Goal: Information Seeking & Learning: Learn about a topic

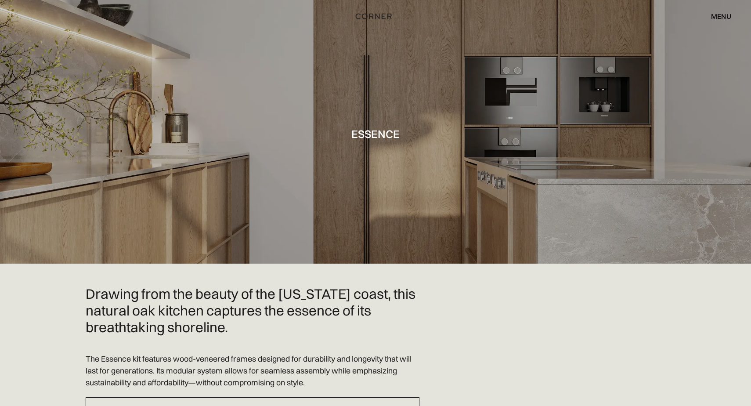
click at [719, 13] on div "menu" at bounding box center [721, 16] width 20 height 7
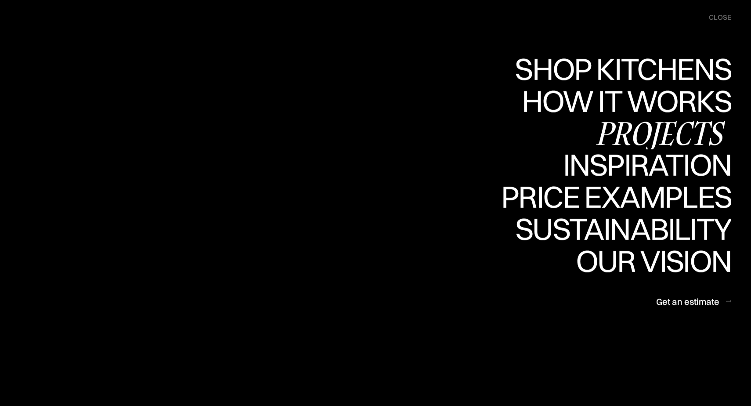
click at [686, 134] on div "Projects" at bounding box center [660, 132] width 142 height 31
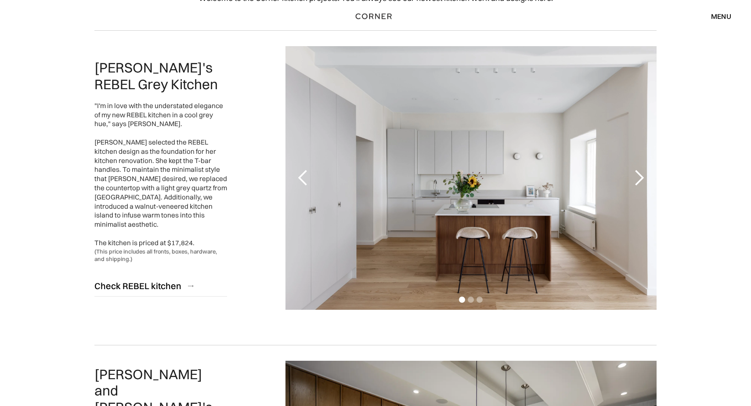
scroll to position [59, 0]
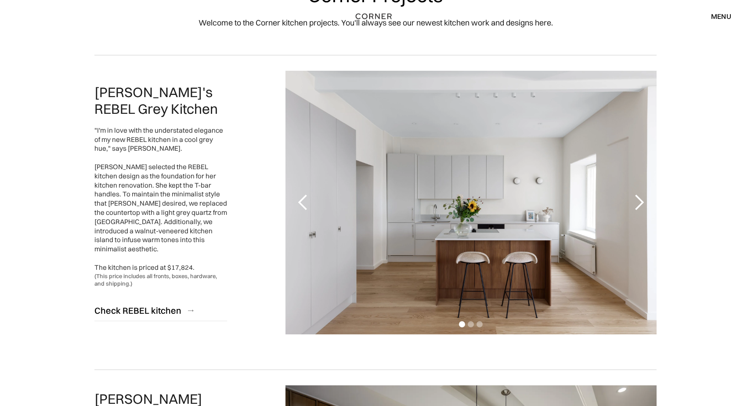
click at [482, 182] on div "1 of 3" at bounding box center [471, 203] width 371 height 264
click at [640, 203] on div "next slide" at bounding box center [640, 203] width 18 height 18
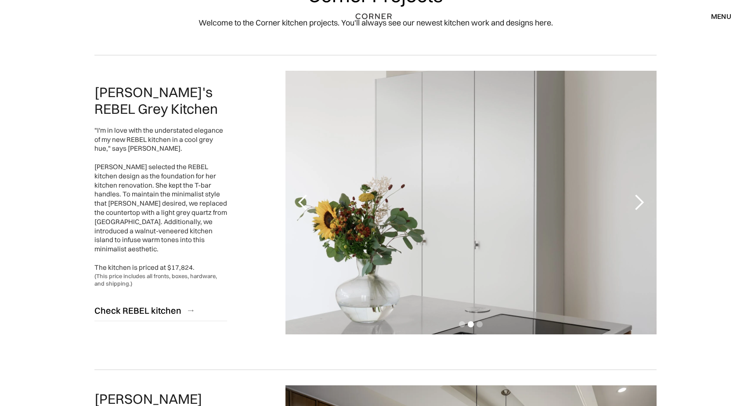
click at [640, 203] on div "next slide" at bounding box center [640, 203] width 18 height 18
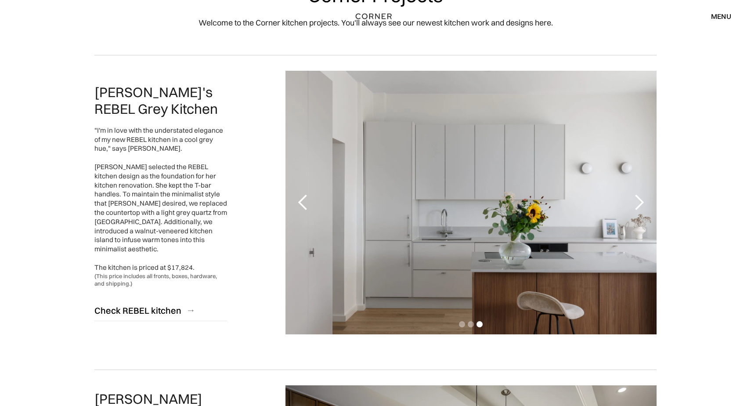
click at [640, 203] on div "next slide" at bounding box center [640, 203] width 18 height 18
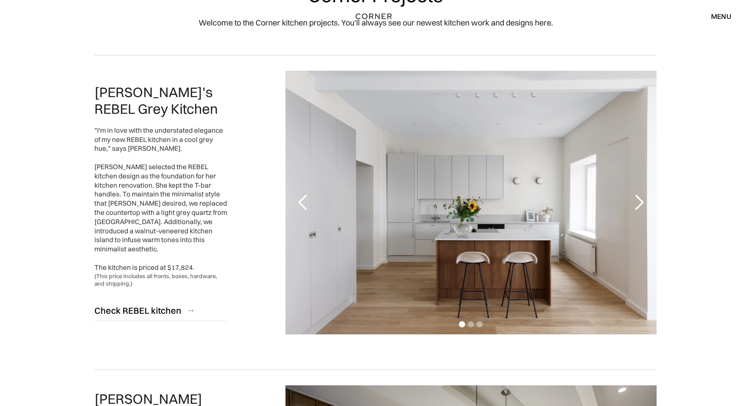
click at [640, 203] on div "next slide" at bounding box center [640, 203] width 18 height 18
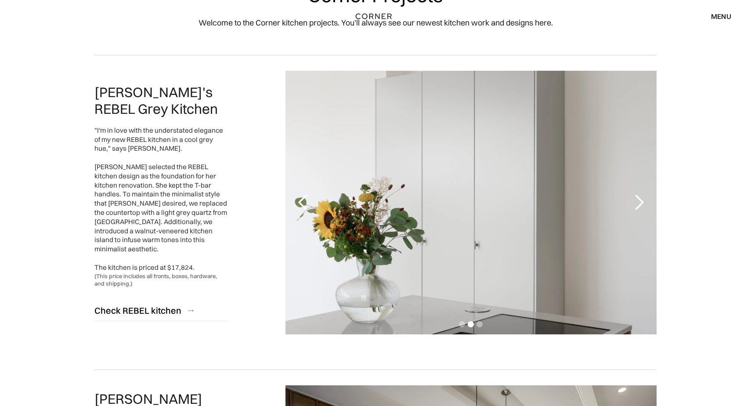
click at [640, 203] on div "next slide" at bounding box center [640, 203] width 18 height 18
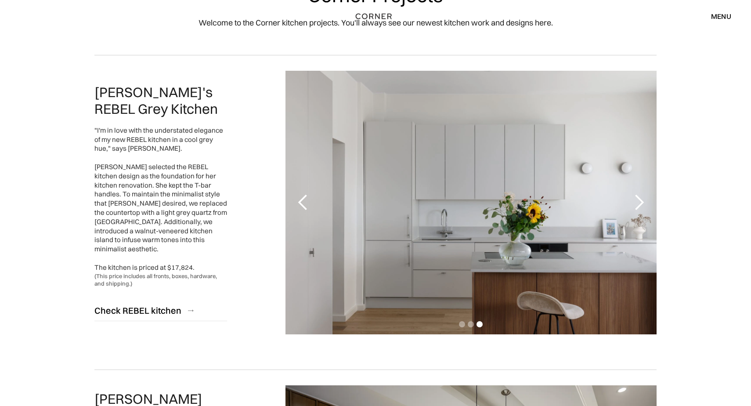
click at [640, 203] on div "next slide" at bounding box center [640, 203] width 18 height 18
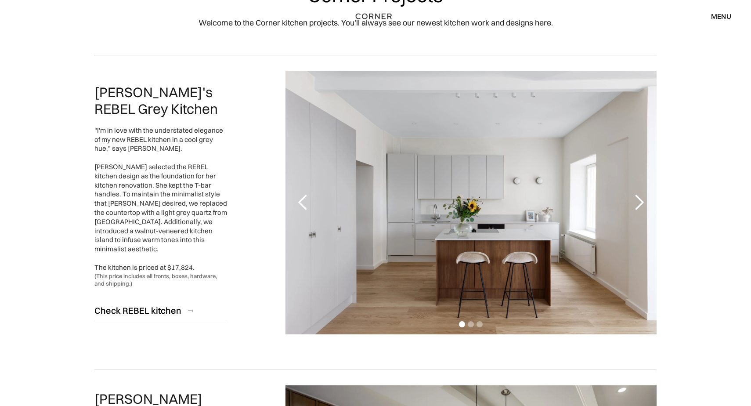
click at [640, 203] on div "next slide" at bounding box center [640, 203] width 18 height 18
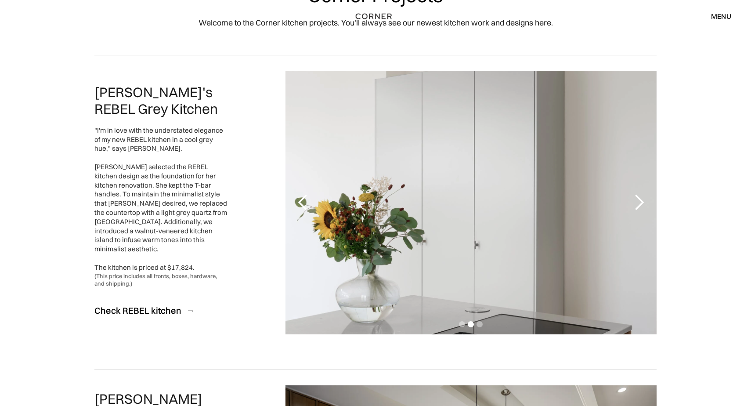
click at [640, 203] on div "next slide" at bounding box center [640, 203] width 18 height 18
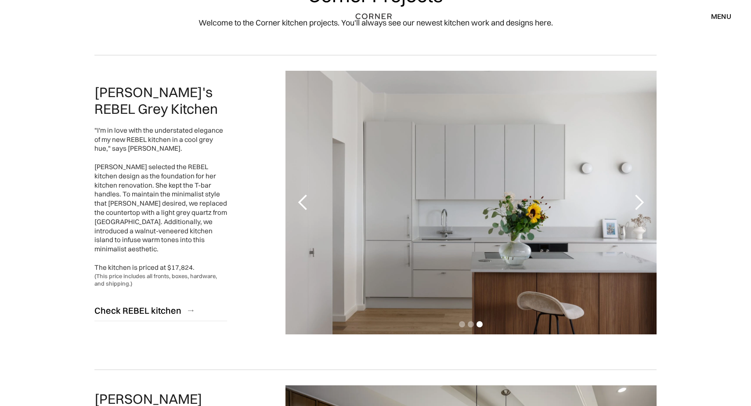
click at [640, 203] on div "next slide" at bounding box center [640, 203] width 18 height 18
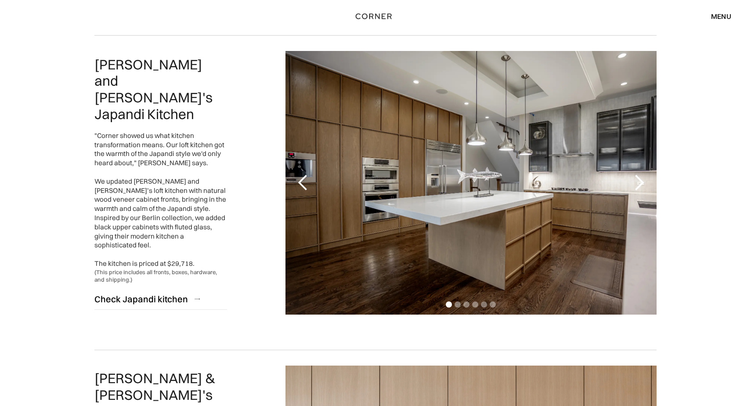
scroll to position [407, 0]
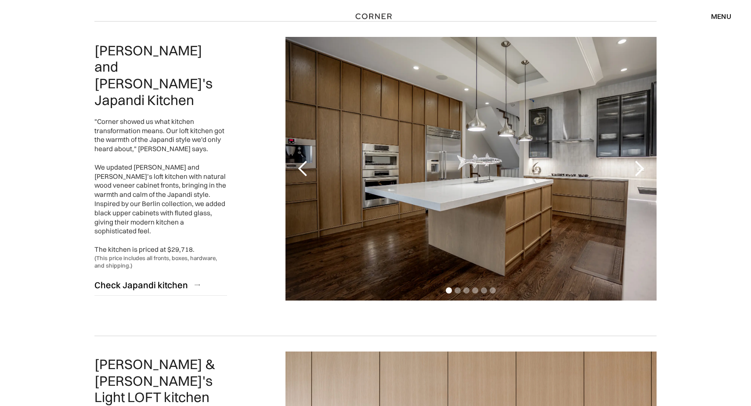
click at [640, 171] on div "next slide" at bounding box center [640, 169] width 18 height 18
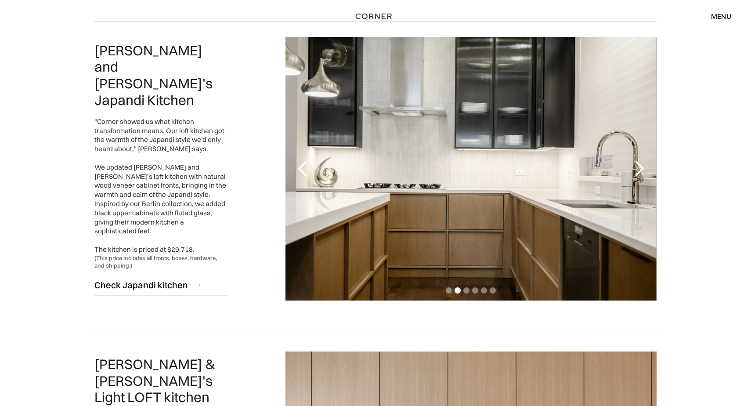
click at [640, 171] on div "next slide" at bounding box center [640, 169] width 18 height 18
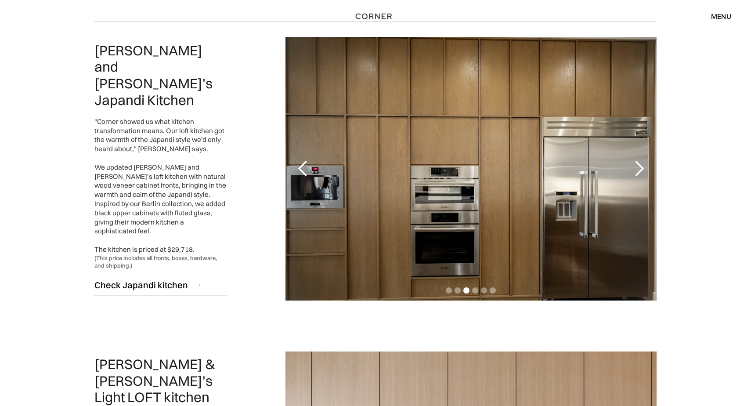
click at [640, 171] on div "next slide" at bounding box center [640, 169] width 18 height 18
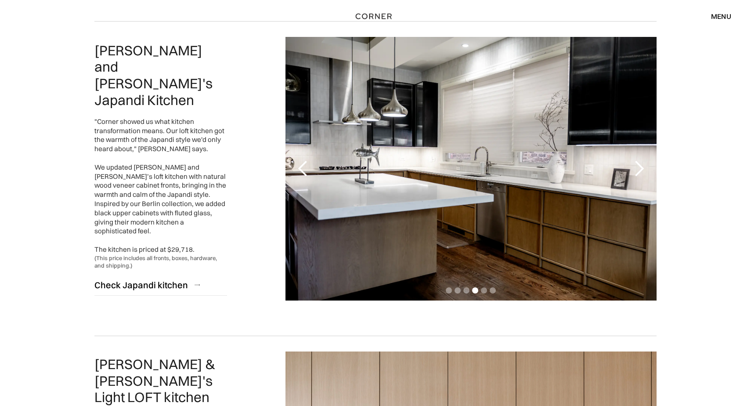
click at [640, 171] on div "next slide" at bounding box center [640, 169] width 18 height 18
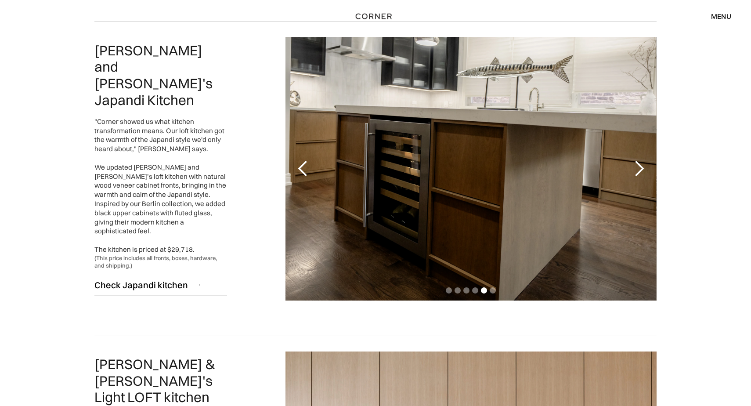
click at [640, 171] on div "next slide" at bounding box center [640, 169] width 18 height 18
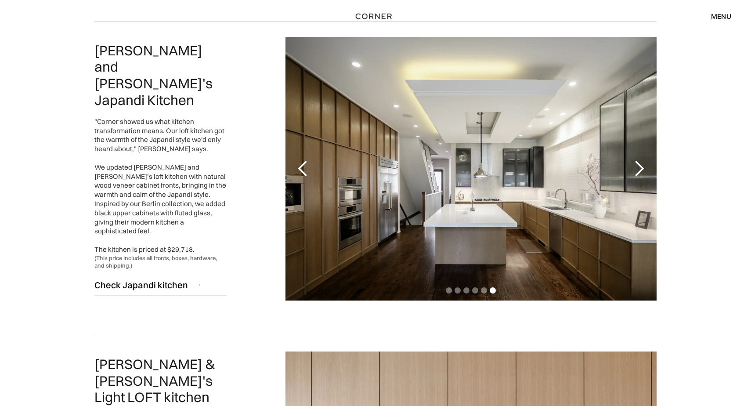
click at [640, 171] on div "next slide" at bounding box center [640, 169] width 18 height 18
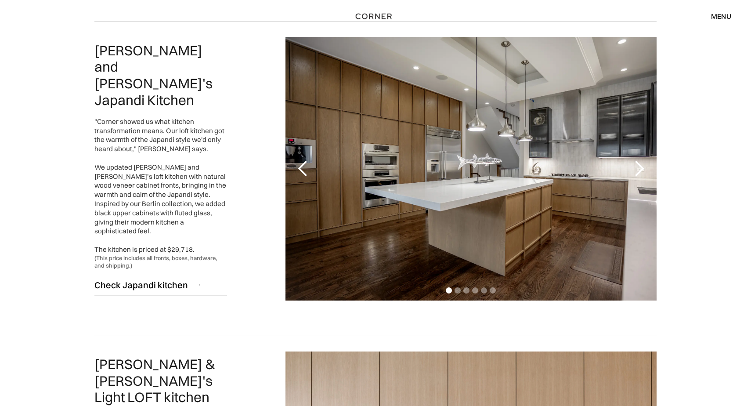
click at [304, 168] on div "previous slide" at bounding box center [303, 169] width 18 height 18
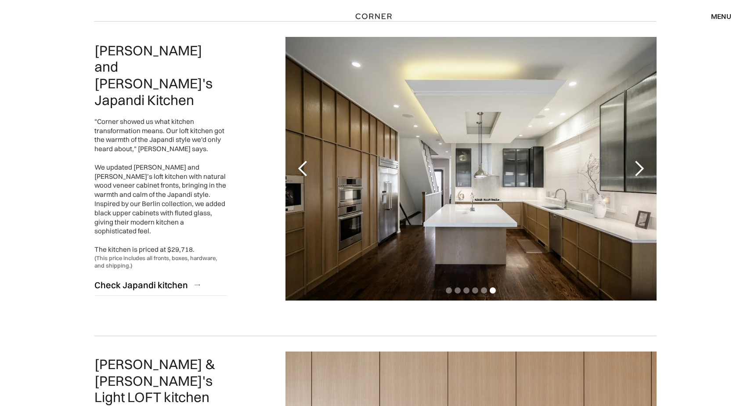
click at [641, 171] on div "next slide" at bounding box center [640, 169] width 18 height 18
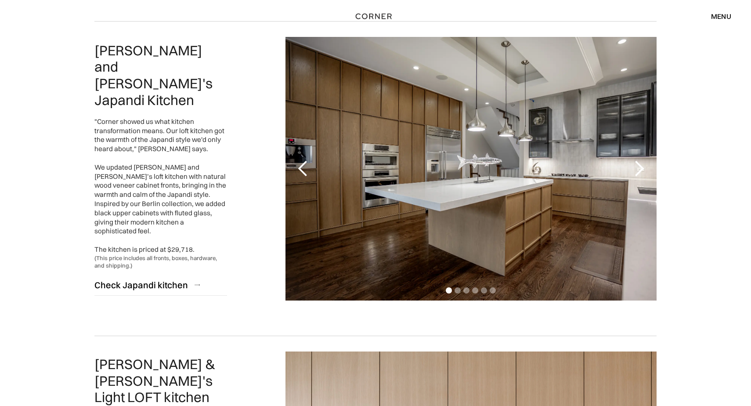
click at [641, 171] on div "next slide" at bounding box center [640, 169] width 18 height 18
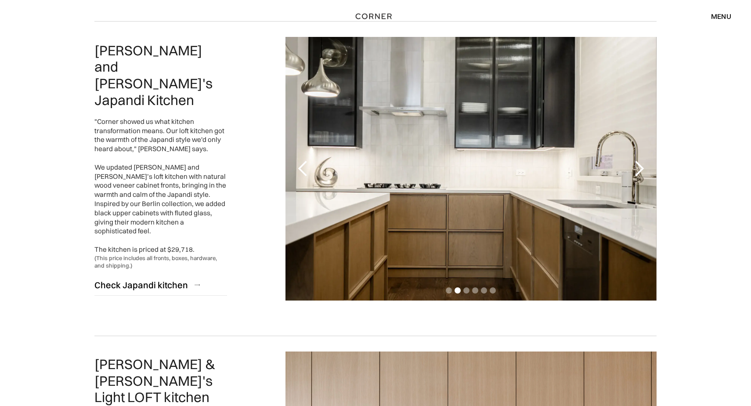
click at [641, 171] on div "next slide" at bounding box center [640, 169] width 18 height 18
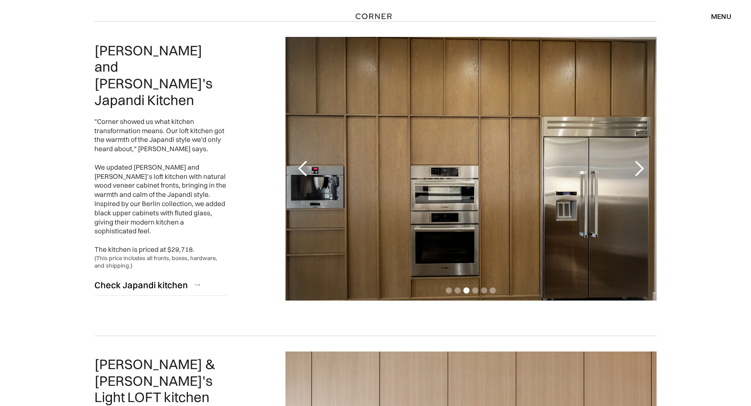
click at [641, 171] on div "next slide" at bounding box center [640, 169] width 18 height 18
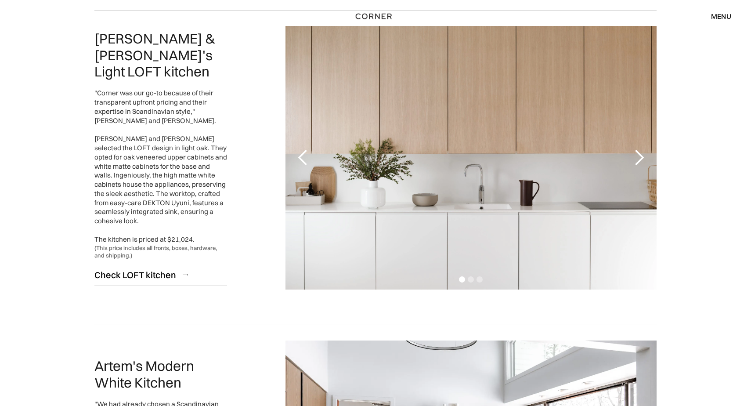
scroll to position [734, 0]
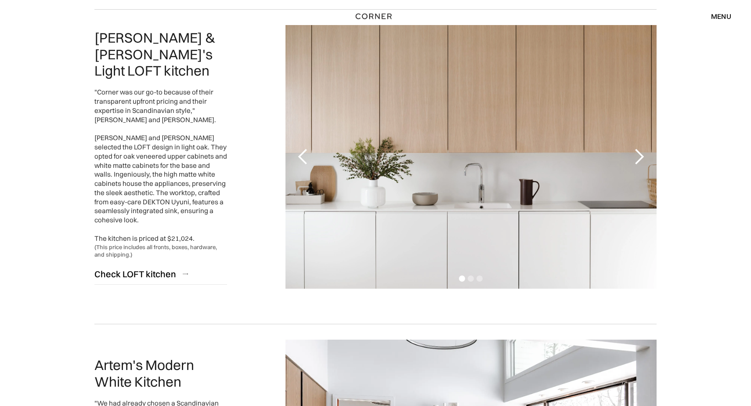
click at [639, 159] on div "next slide" at bounding box center [640, 157] width 18 height 18
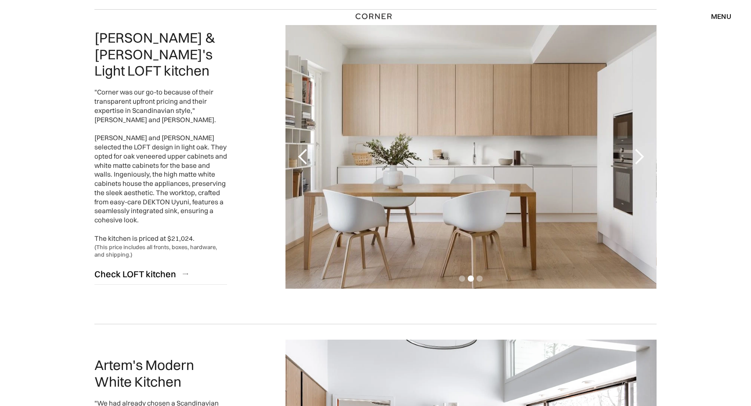
click at [639, 159] on div "next slide" at bounding box center [640, 157] width 18 height 18
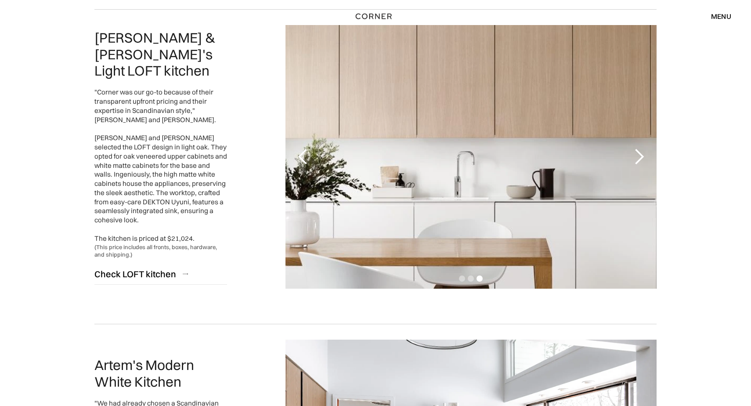
click at [639, 159] on div "next slide" at bounding box center [640, 157] width 18 height 18
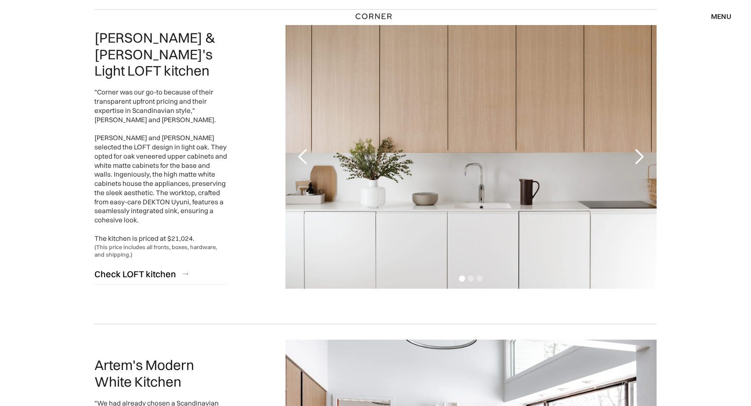
click at [639, 159] on div "next slide" at bounding box center [640, 157] width 18 height 18
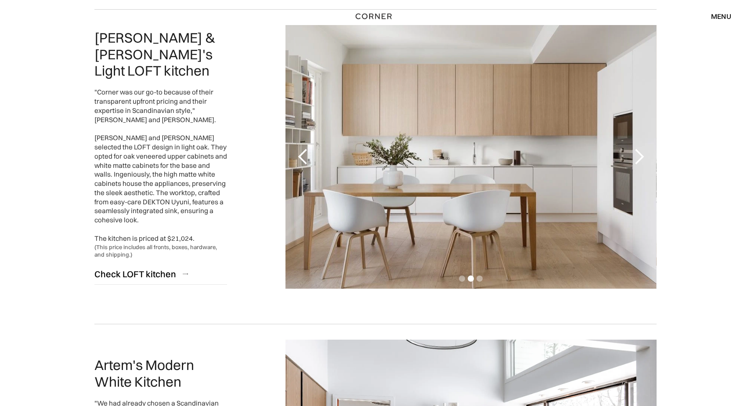
click at [639, 159] on div "next slide" at bounding box center [640, 157] width 18 height 18
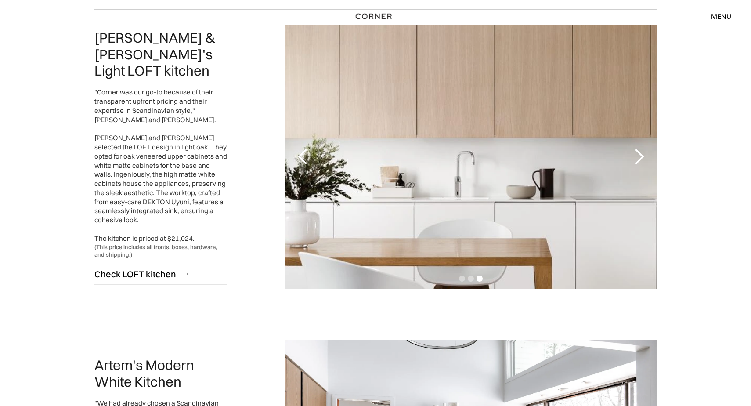
click at [639, 159] on div "next slide" at bounding box center [640, 157] width 18 height 18
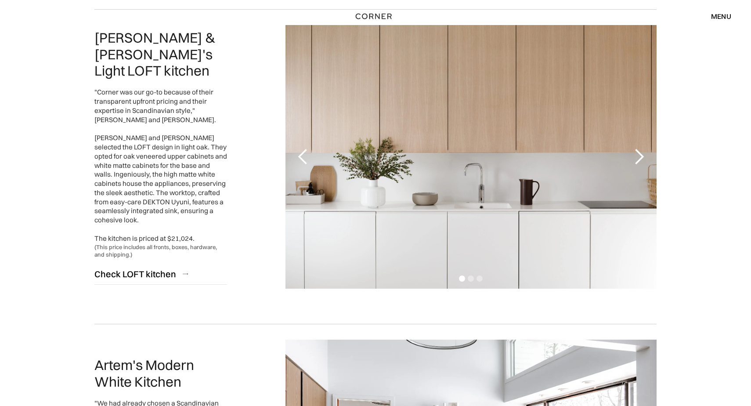
click at [639, 159] on div "next slide" at bounding box center [640, 157] width 18 height 18
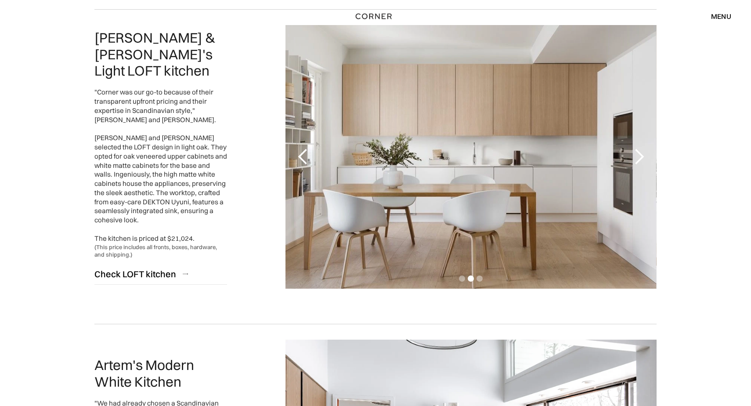
click at [639, 159] on div "next slide" at bounding box center [640, 157] width 18 height 18
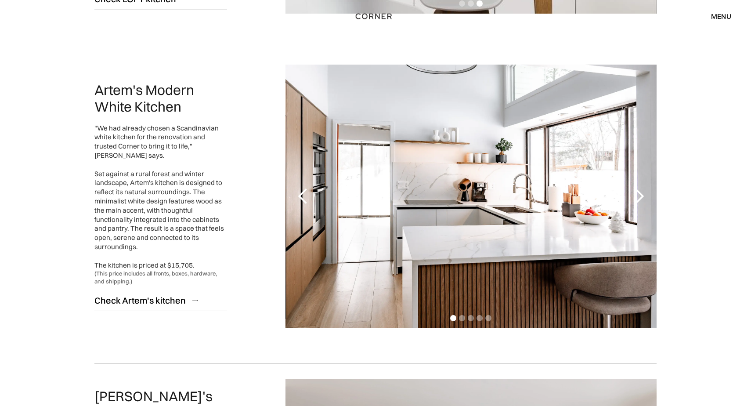
scroll to position [984, 0]
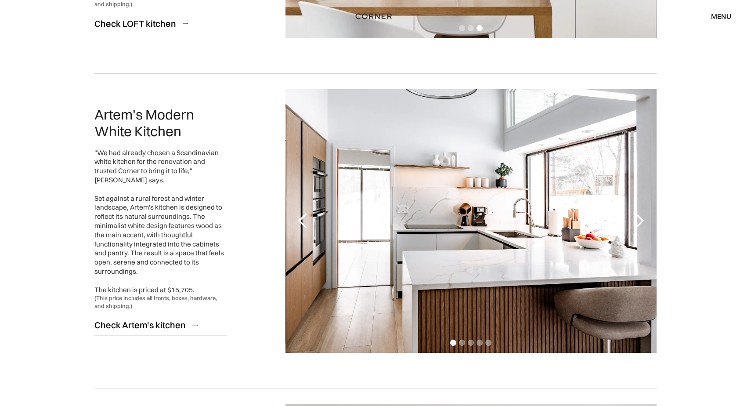
click at [640, 219] on div "next slide" at bounding box center [640, 221] width 18 height 18
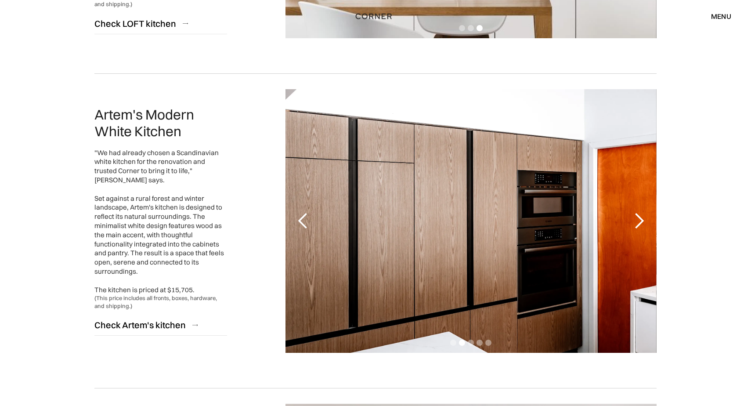
click at [640, 219] on div "next slide" at bounding box center [640, 221] width 18 height 18
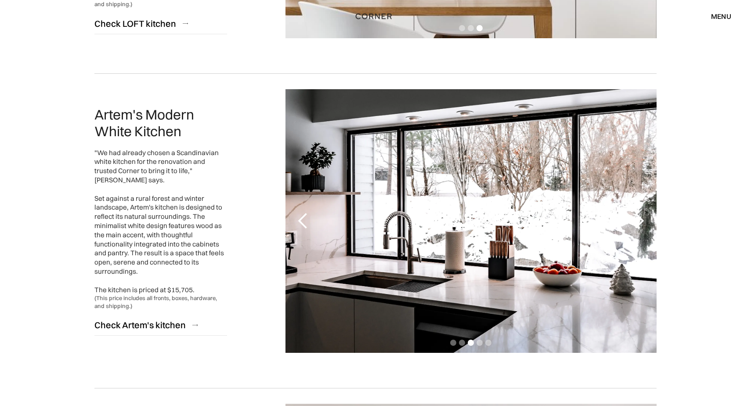
click at [640, 219] on div "next slide" at bounding box center [640, 221] width 18 height 18
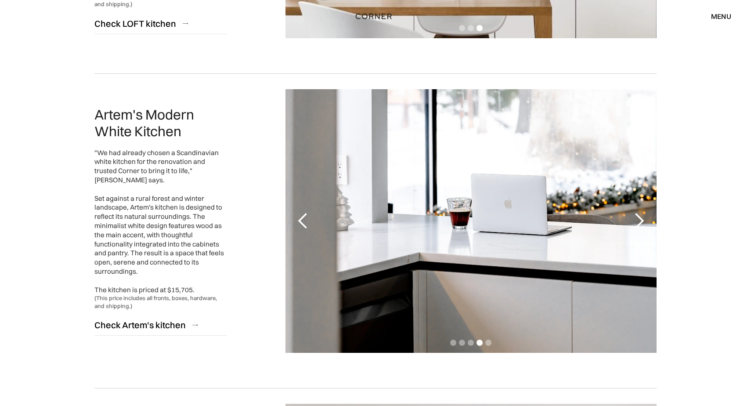
click at [640, 219] on div "next slide" at bounding box center [640, 221] width 18 height 18
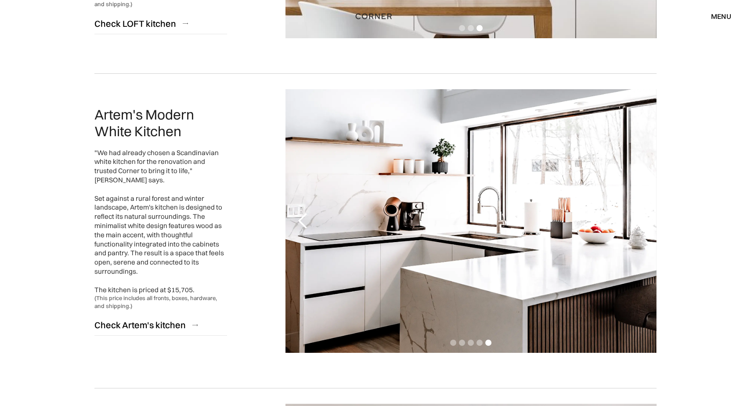
click at [640, 219] on div "next slide" at bounding box center [640, 221] width 18 height 18
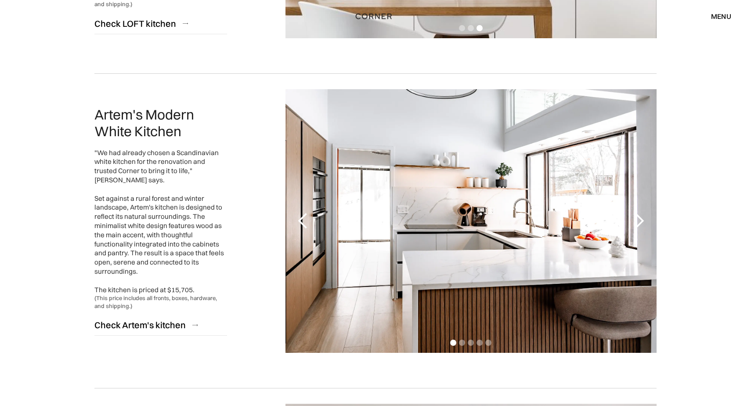
click at [640, 219] on div "next slide" at bounding box center [640, 221] width 18 height 18
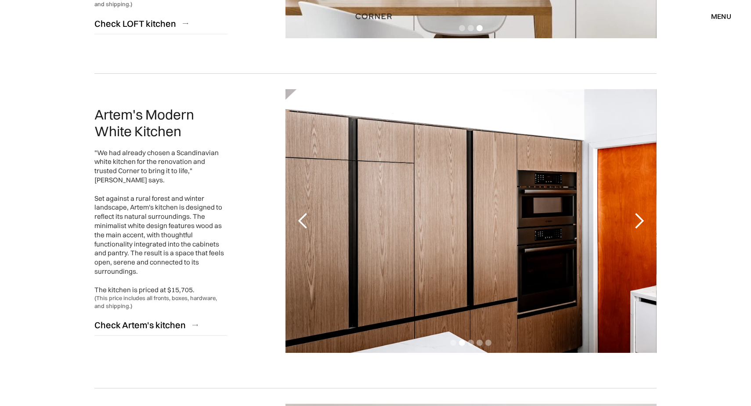
click at [640, 219] on div "next slide" at bounding box center [640, 221] width 18 height 18
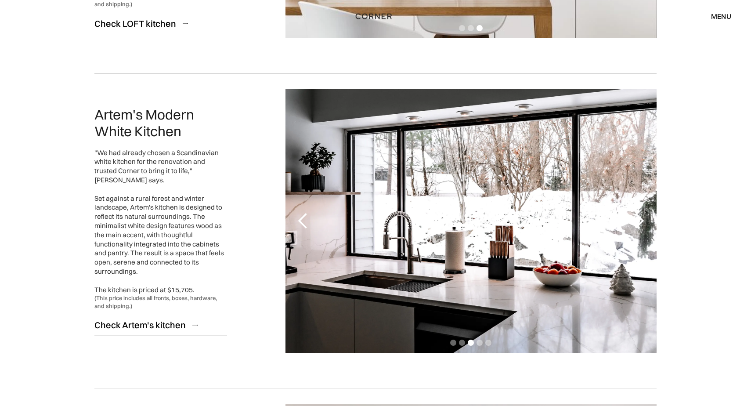
click at [640, 219] on div "next slide" at bounding box center [640, 221] width 18 height 18
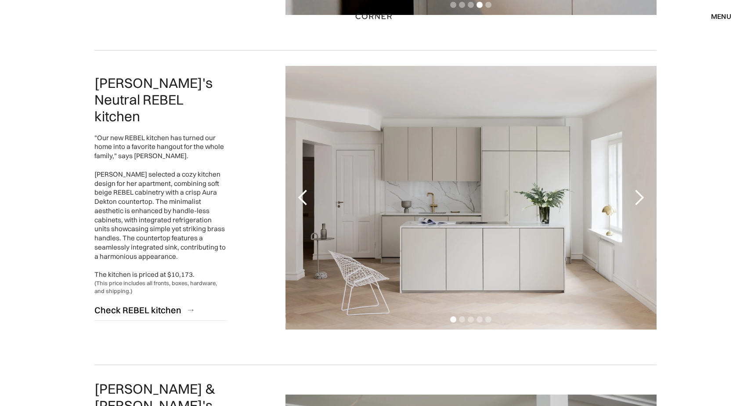
scroll to position [1334, 0]
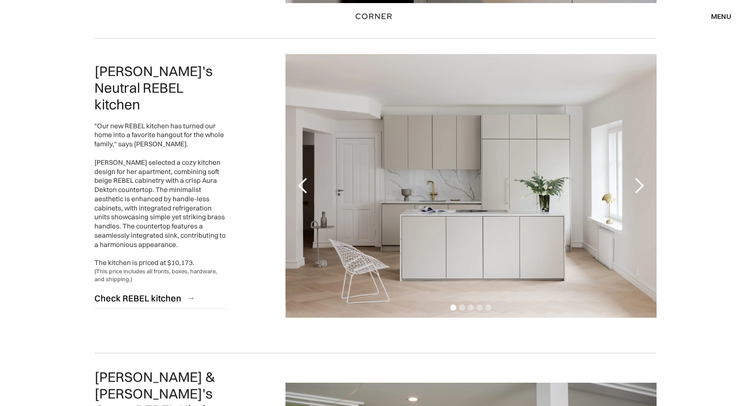
click at [637, 186] on div "next slide" at bounding box center [640, 186] width 18 height 18
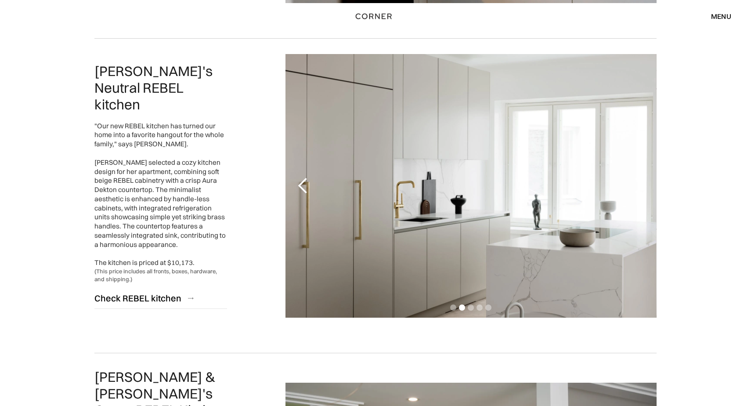
click at [637, 186] on div "next slide" at bounding box center [640, 186] width 18 height 18
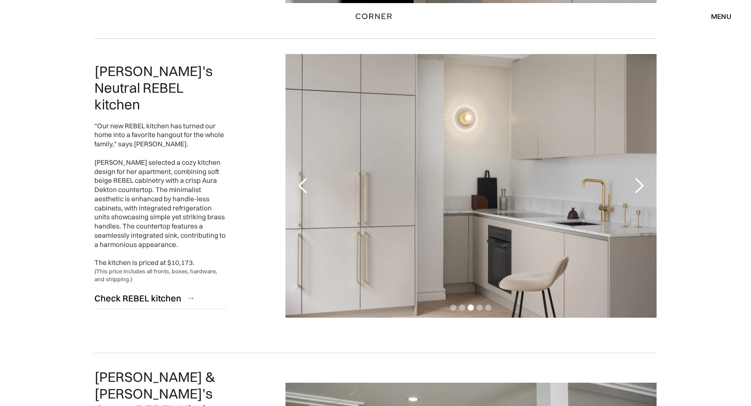
click at [637, 186] on div "next slide" at bounding box center [640, 186] width 18 height 18
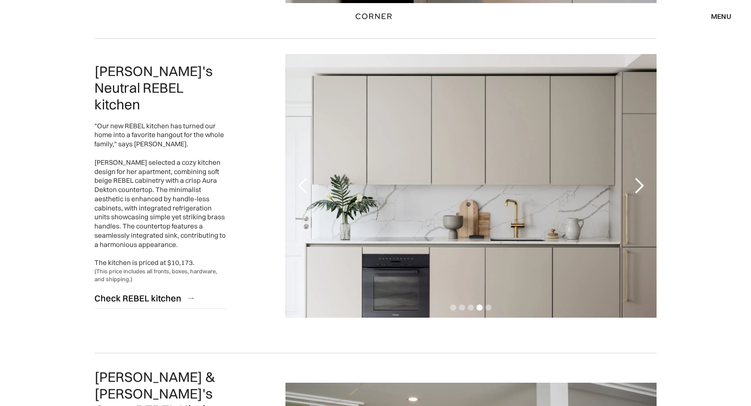
click at [637, 186] on div "next slide" at bounding box center [640, 186] width 18 height 18
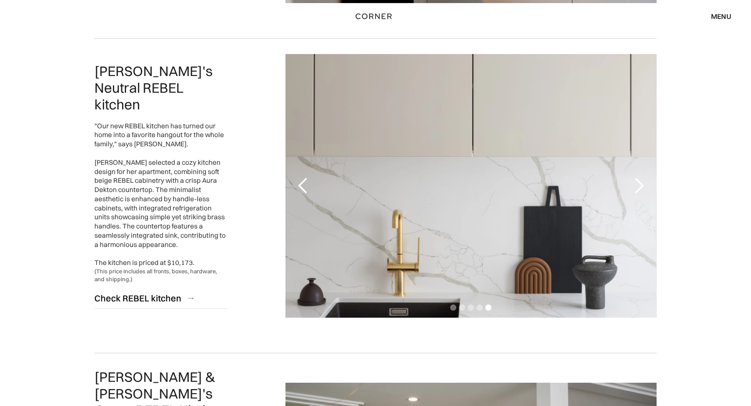
click at [637, 186] on div "next slide" at bounding box center [640, 186] width 18 height 18
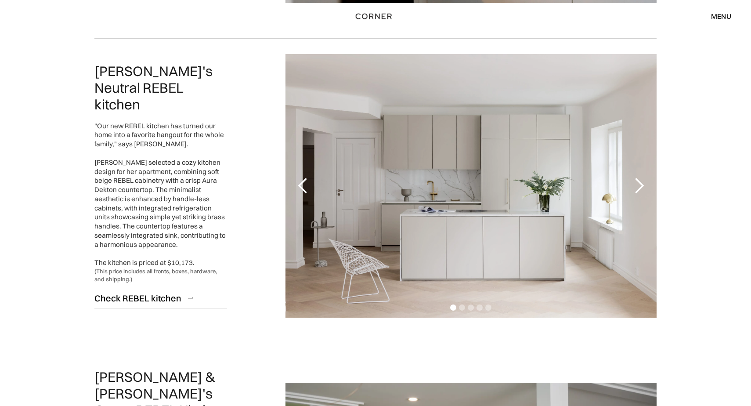
click at [637, 186] on div "next slide" at bounding box center [640, 186] width 18 height 18
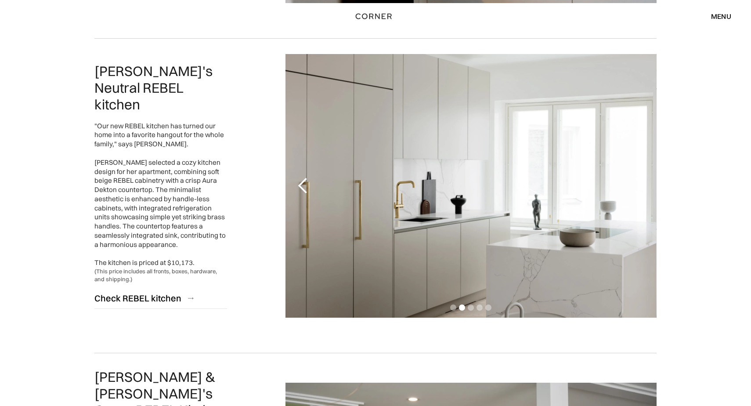
click at [637, 186] on div "next slide" at bounding box center [640, 186] width 18 height 18
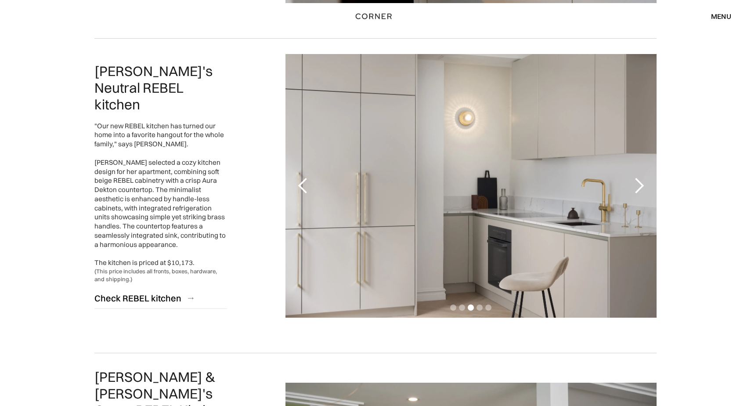
click at [637, 186] on div "next slide" at bounding box center [640, 186] width 18 height 18
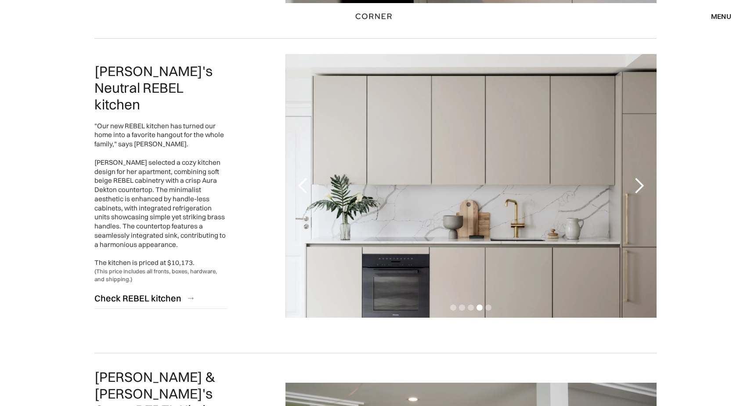
click at [637, 186] on div "next slide" at bounding box center [640, 186] width 18 height 18
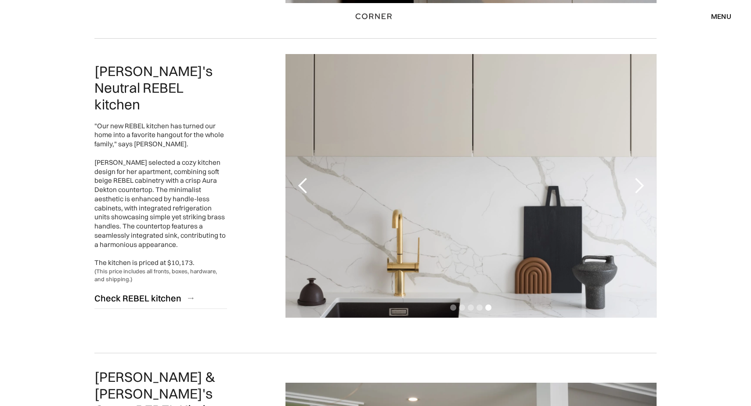
click at [637, 186] on div "next slide" at bounding box center [640, 186] width 18 height 18
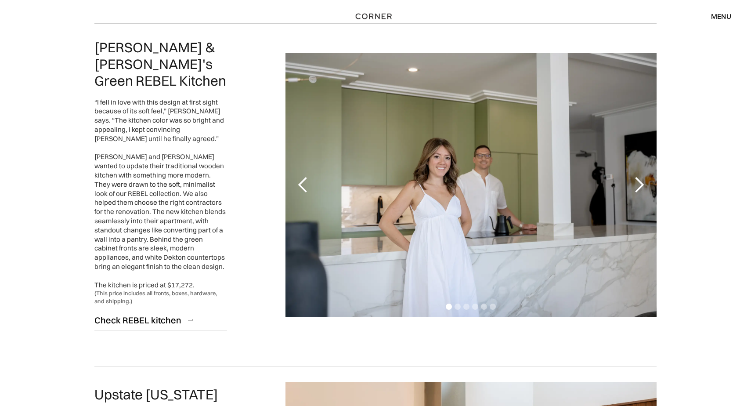
scroll to position [1666, 0]
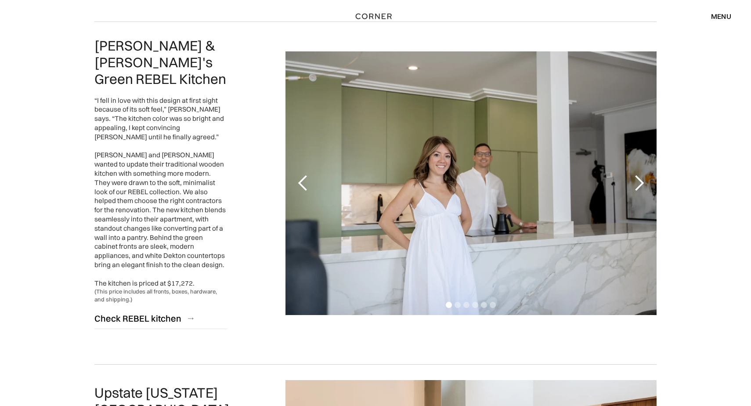
click at [640, 174] on div "next slide" at bounding box center [640, 183] width 18 height 18
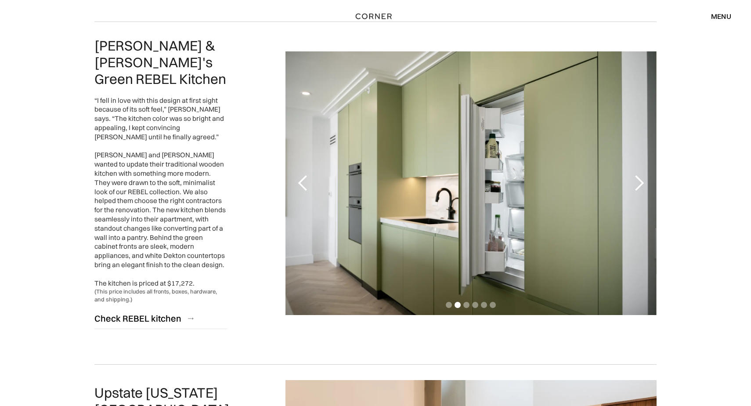
click at [640, 174] on div "next slide" at bounding box center [640, 183] width 18 height 18
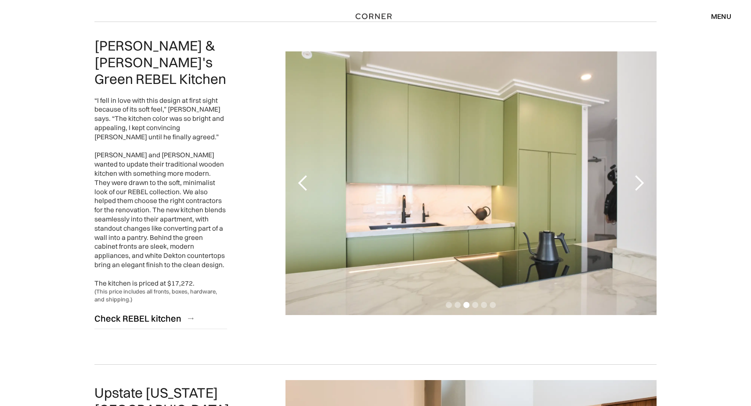
click at [640, 174] on div "next slide" at bounding box center [640, 183] width 18 height 18
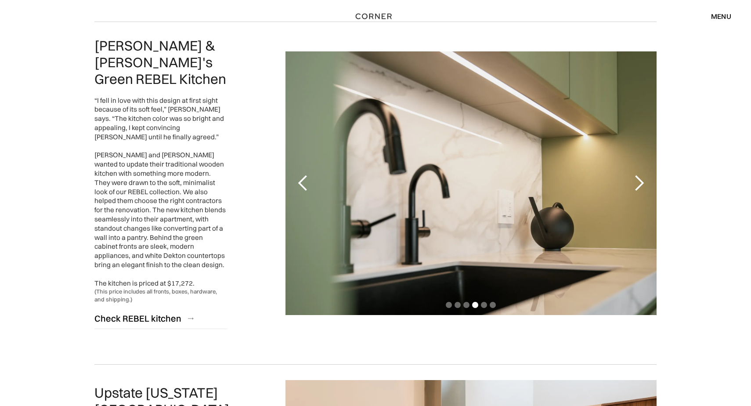
click at [640, 174] on div "next slide" at bounding box center [640, 183] width 18 height 18
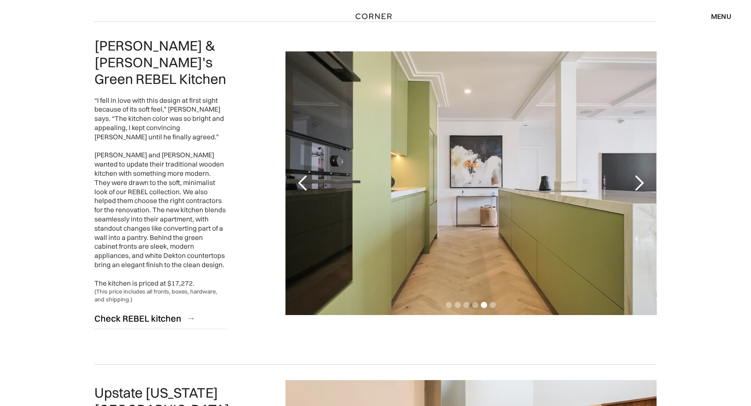
click at [640, 174] on div "next slide" at bounding box center [640, 183] width 18 height 18
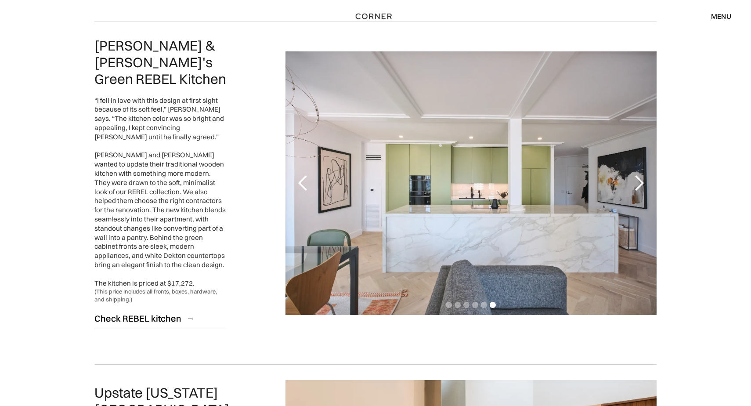
click at [640, 174] on div "next slide" at bounding box center [640, 183] width 18 height 18
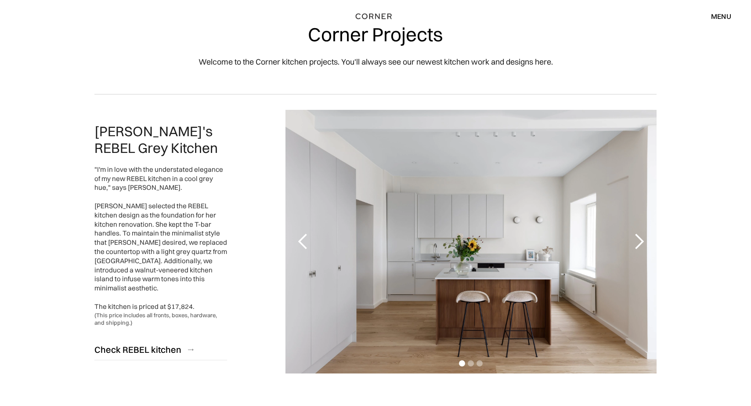
scroll to position [0, 0]
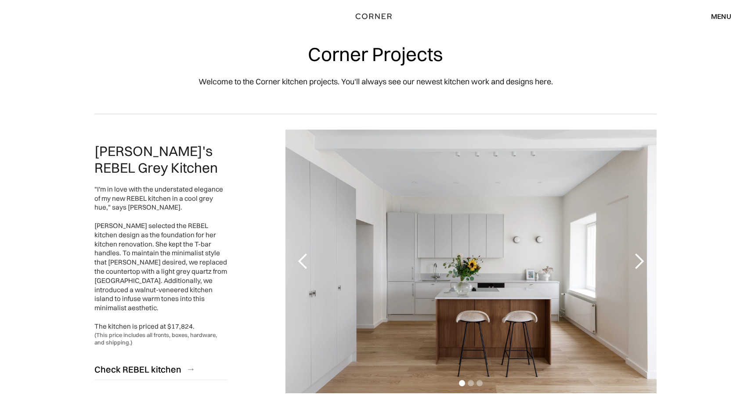
click at [724, 19] on div "menu" at bounding box center [721, 16] width 20 height 7
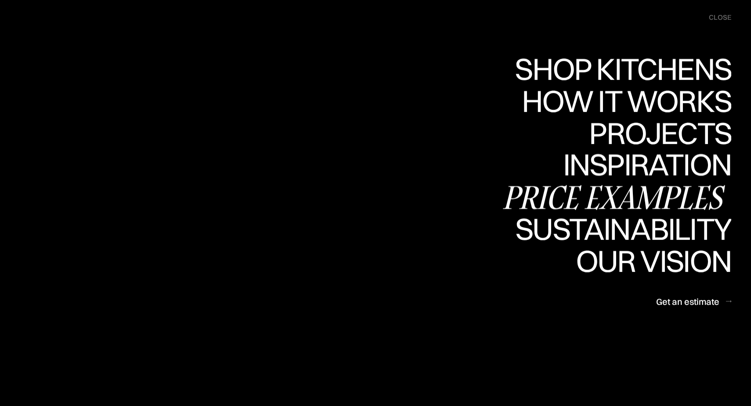
click at [670, 197] on div "Price examples" at bounding box center [616, 197] width 230 height 31
